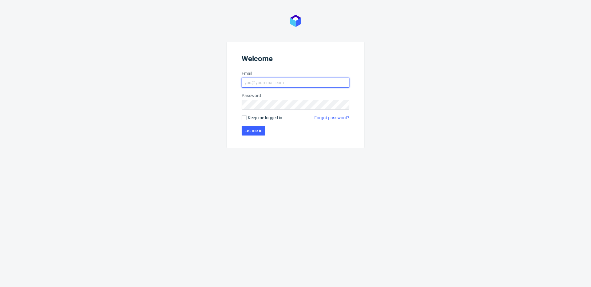
type input "[EMAIL_ADDRESS][DOMAIN_NAME]"
click at [261, 117] on span "Keep me logged in" at bounding box center [265, 118] width 34 height 6
click at [246, 117] on input "Keep me logged in" at bounding box center [243, 117] width 5 height 5
checkbox input "true"
click at [257, 130] on span "Let me in" at bounding box center [253, 131] width 18 height 4
